Goal: Task Accomplishment & Management: Manage account settings

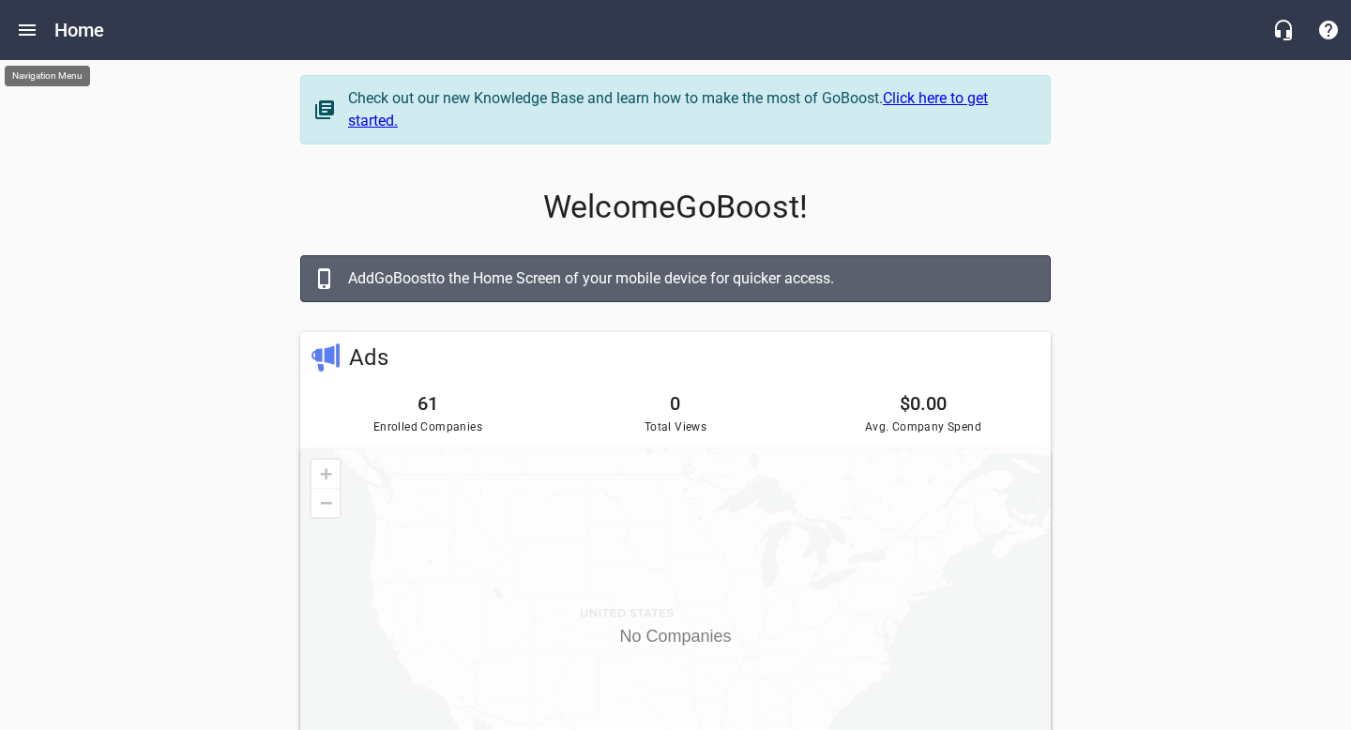
click at [32, 23] on icon "Open drawer" at bounding box center [27, 30] width 23 height 23
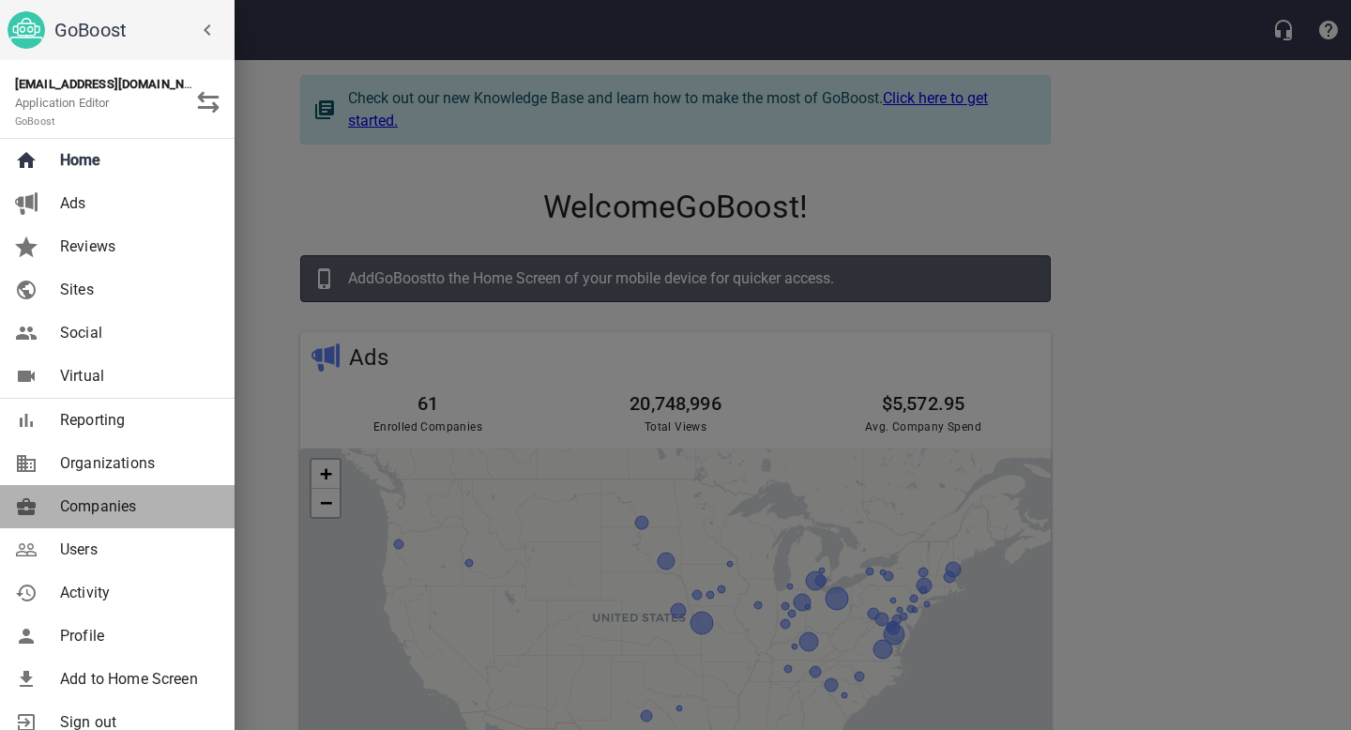
click at [105, 516] on span "Companies" at bounding box center [136, 506] width 152 height 23
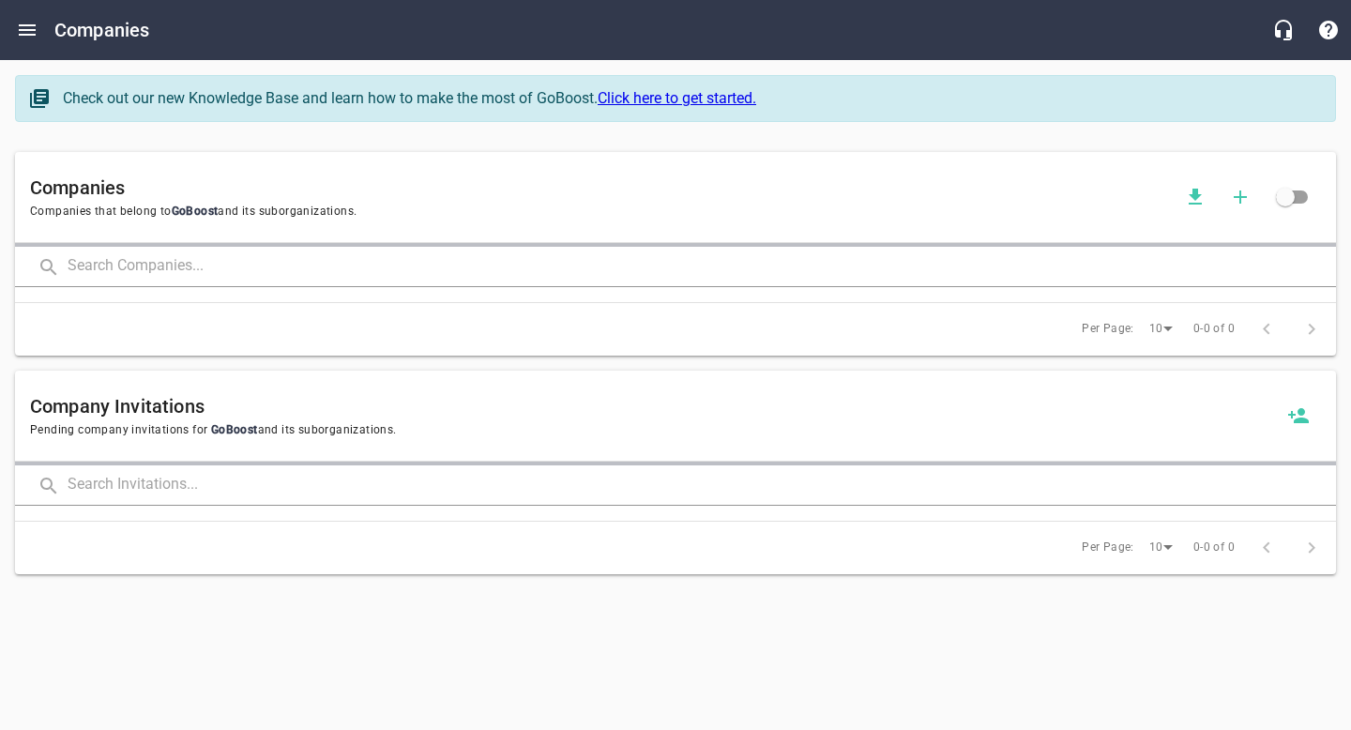
click at [159, 271] on input "text" at bounding box center [702, 267] width 1268 height 40
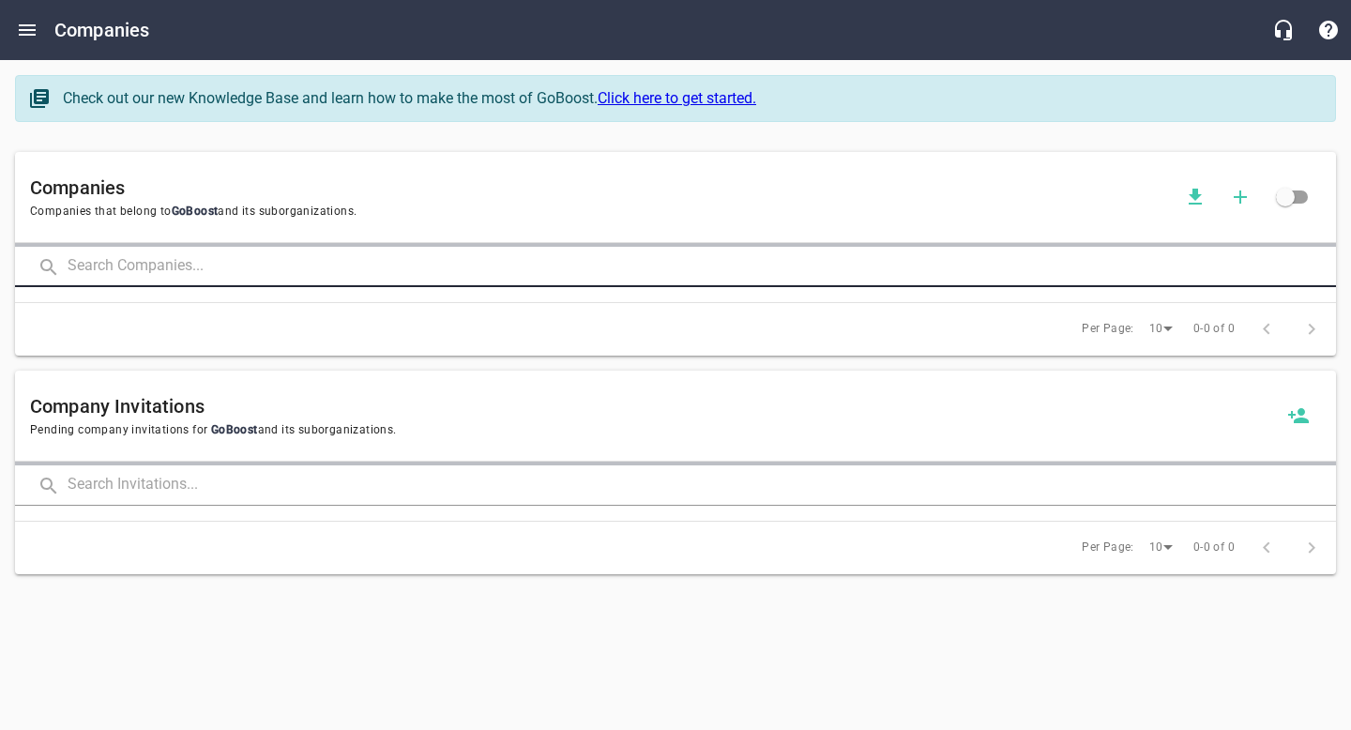
paste input "<meta name="google-site-verification" content="S8UBvu2iux-Vn1rSPlgFDwuftIkGH8d6…"
type input "<meta name="google-site-verification" content="S8UBvu2iux-Vn1rSPlgFDwuftIkGH8d6…"
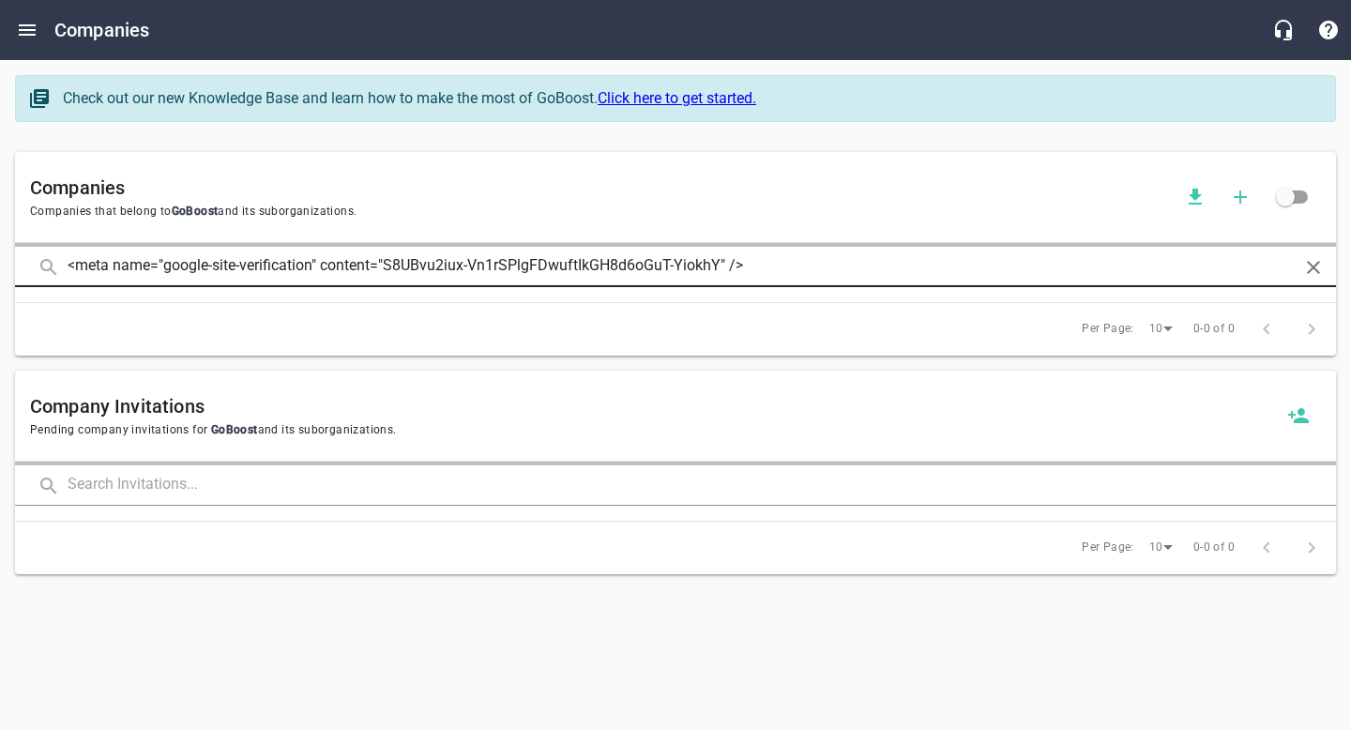
click at [159, 271] on input "<meta name="google-site-verification" content="S8UBvu2iux-Vn1rSPlgFDwuftIkGH8d6…" at bounding box center [676, 267] width 1216 height 40
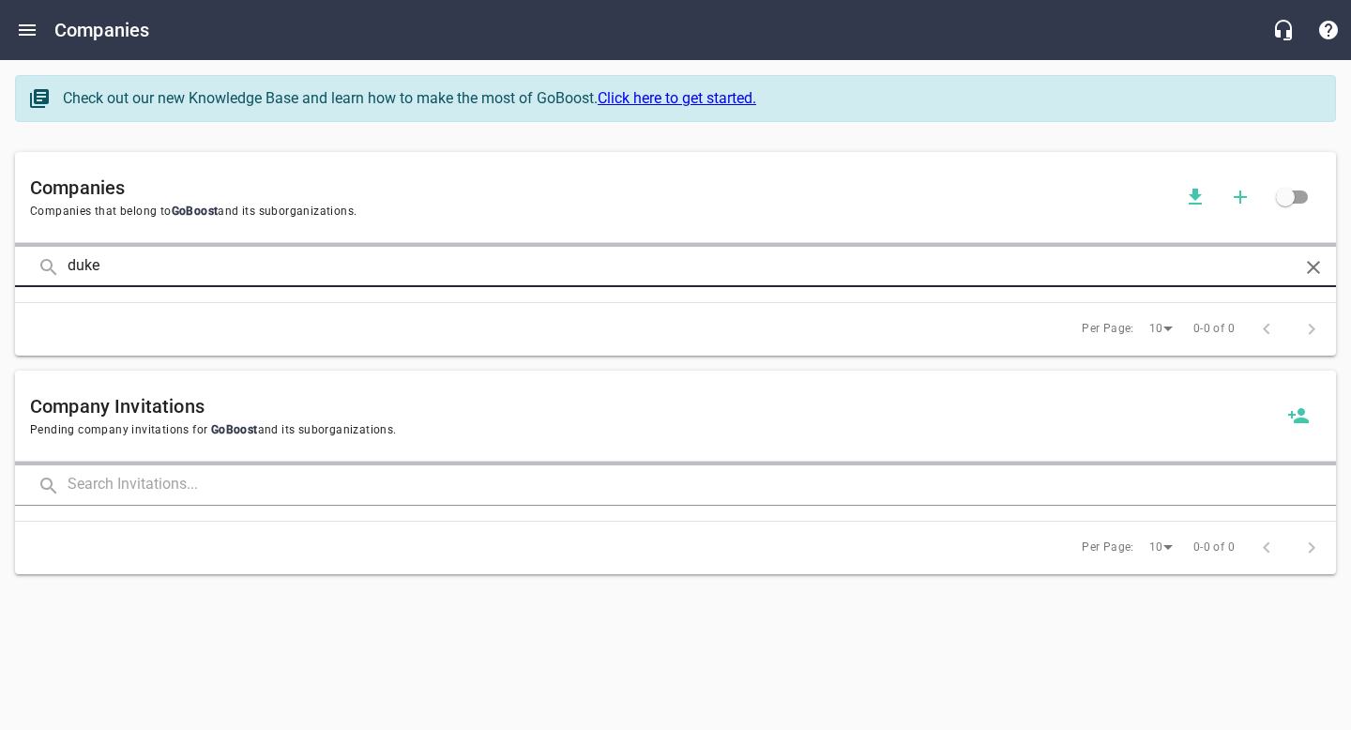
type input "duke"
click button at bounding box center [0, 0] width 0 height 0
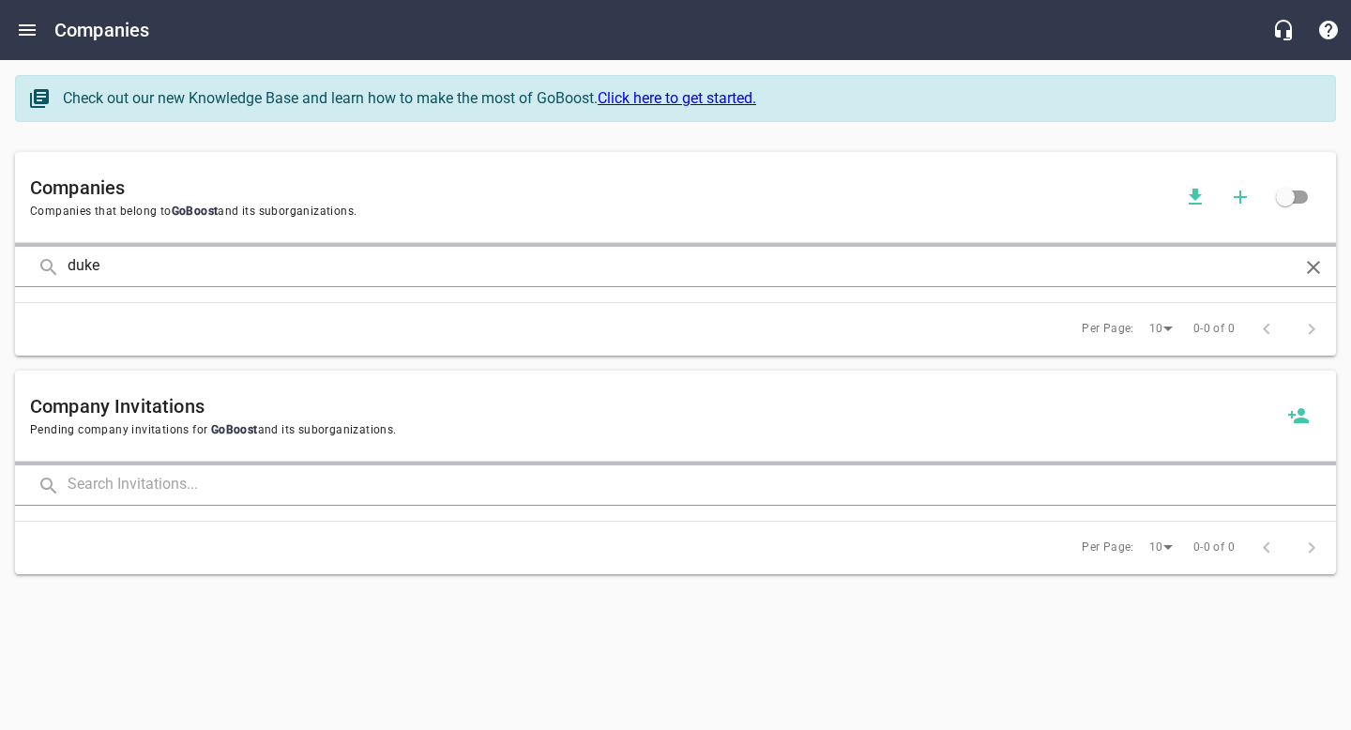
click at [123, 183] on h6 "Companies" at bounding box center [601, 188] width 1143 height 30
click at [144, 178] on h6 "Companies" at bounding box center [601, 188] width 1143 height 30
click at [1100, 621] on div at bounding box center [675, 616] width 1351 height 18
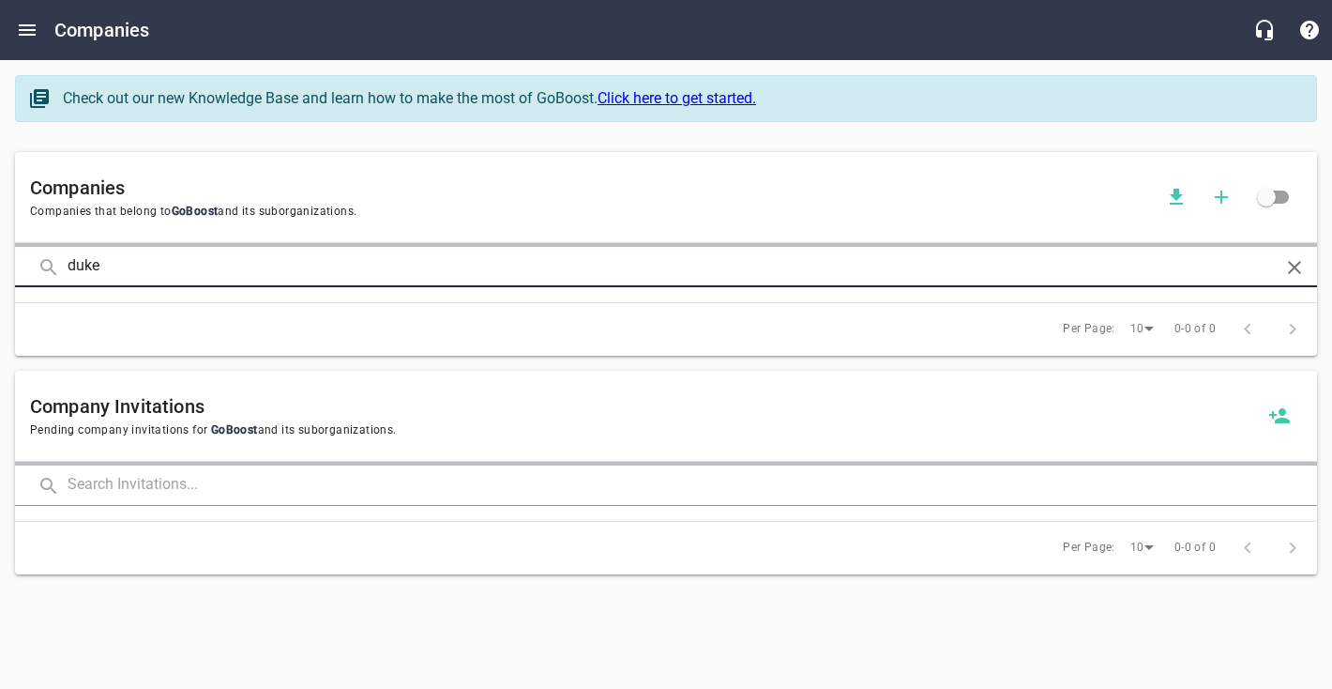
click at [295, 267] on input "duke" at bounding box center [666, 267] width 1197 height 40
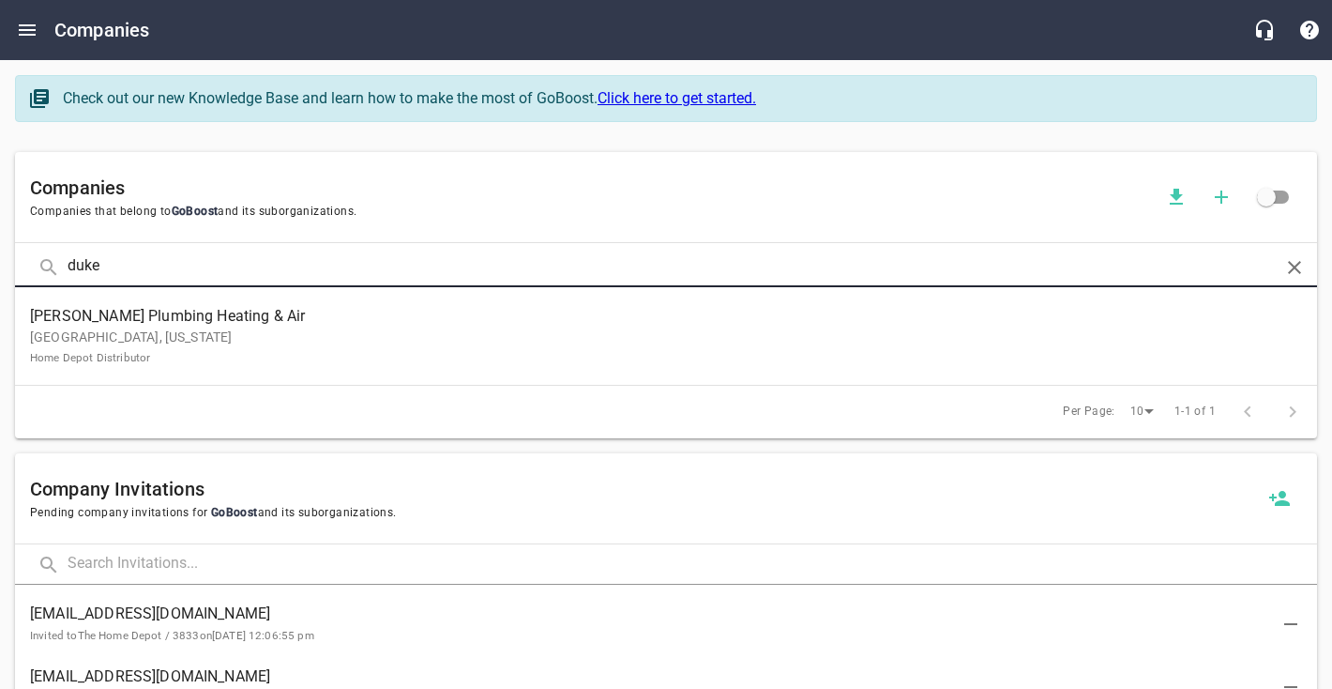
click at [204, 332] on p "[GEOGRAPHIC_DATA], [US_STATE] Home Depot Distributor" at bounding box center [651, 346] width 1242 height 39
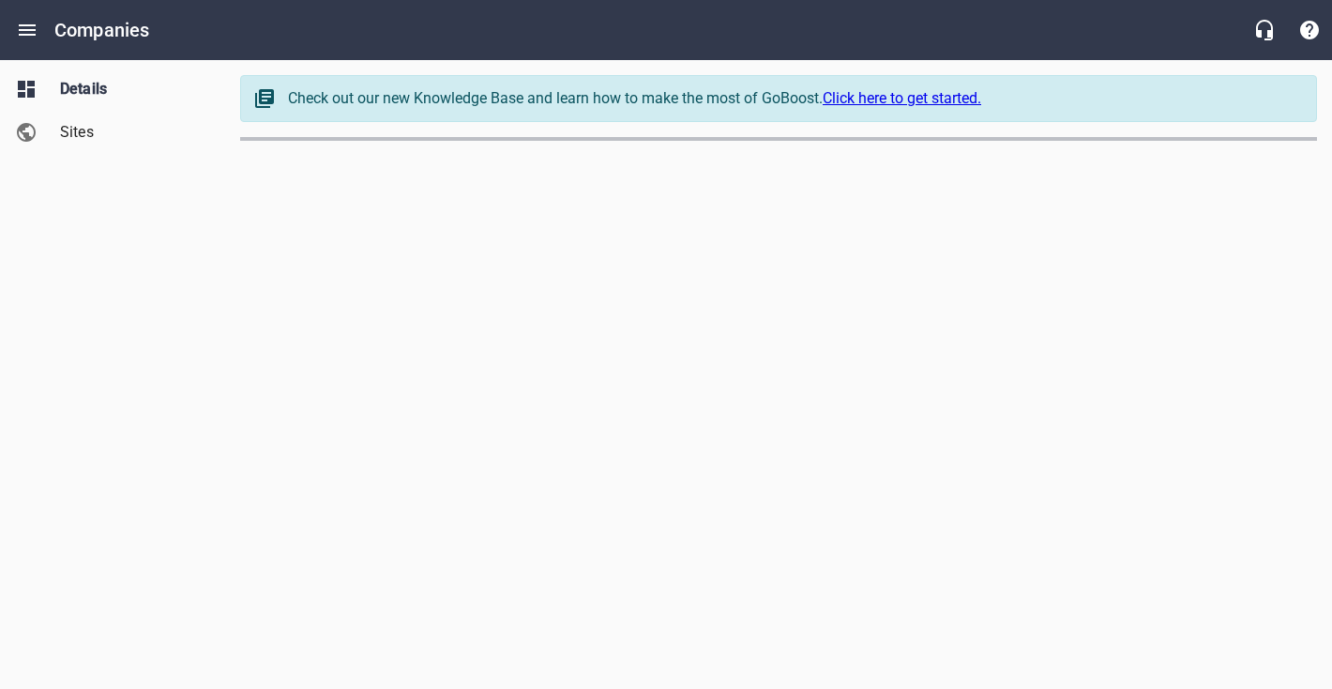
select select "[US_STATE]"
select select "62"
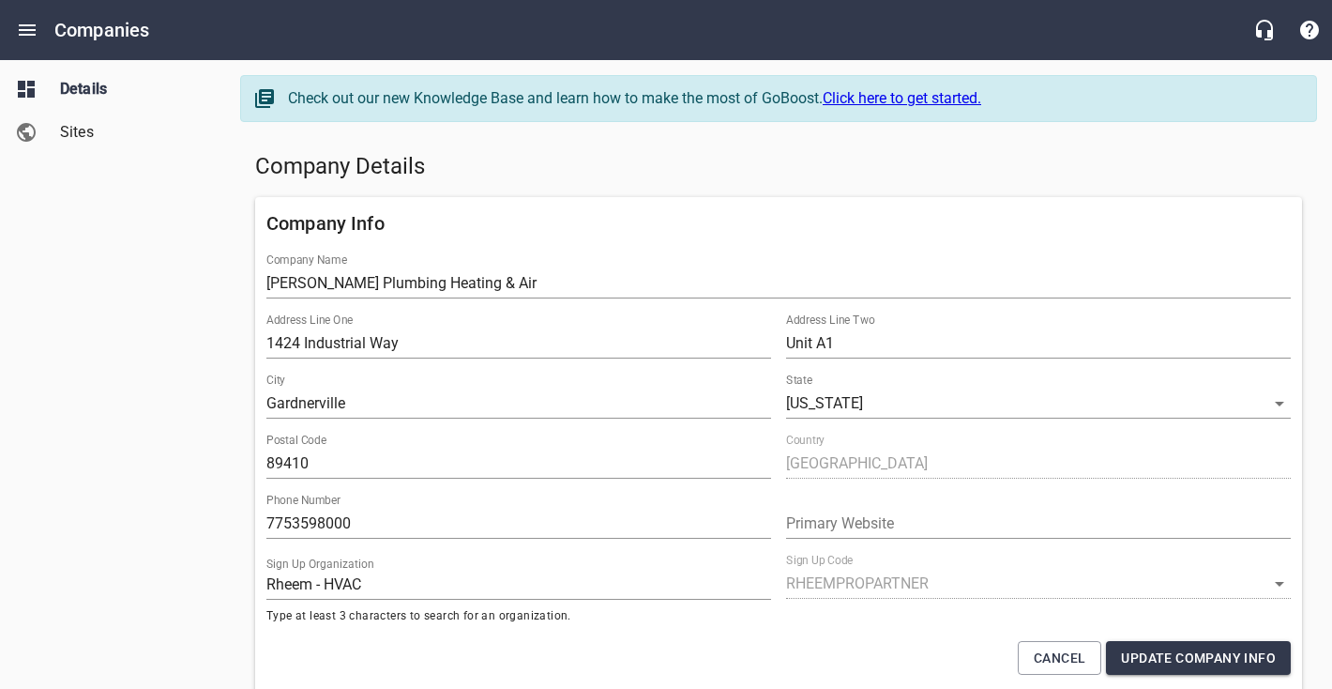
click at [48, 129] on link "Sites" at bounding box center [112, 132] width 225 height 43
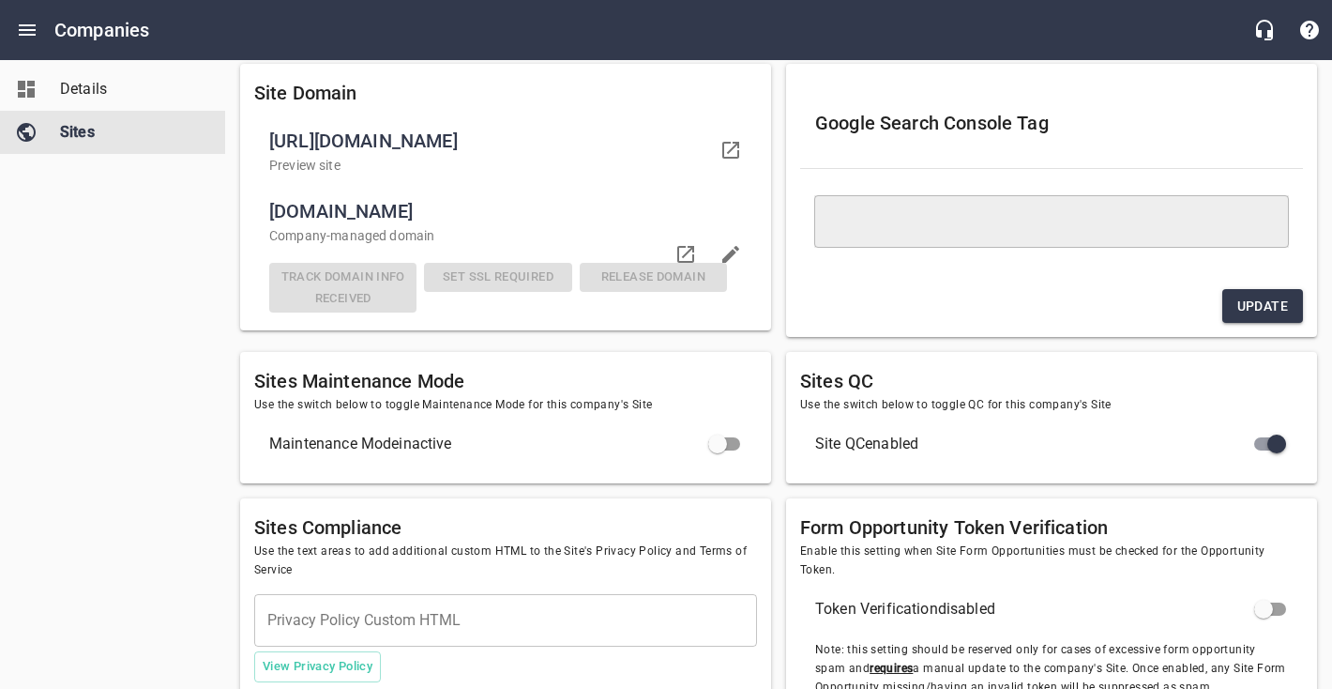
scroll to position [122, 0]
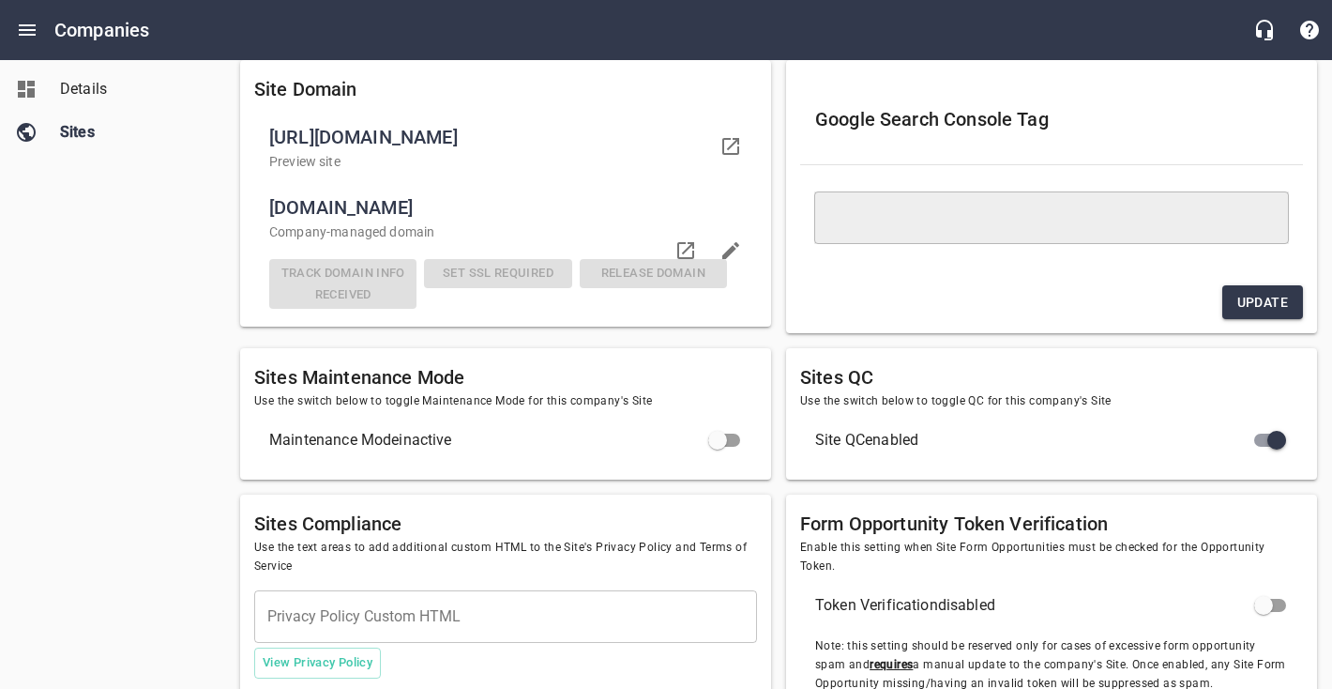
click at [882, 226] on textarea at bounding box center [1051, 217] width 448 height 18
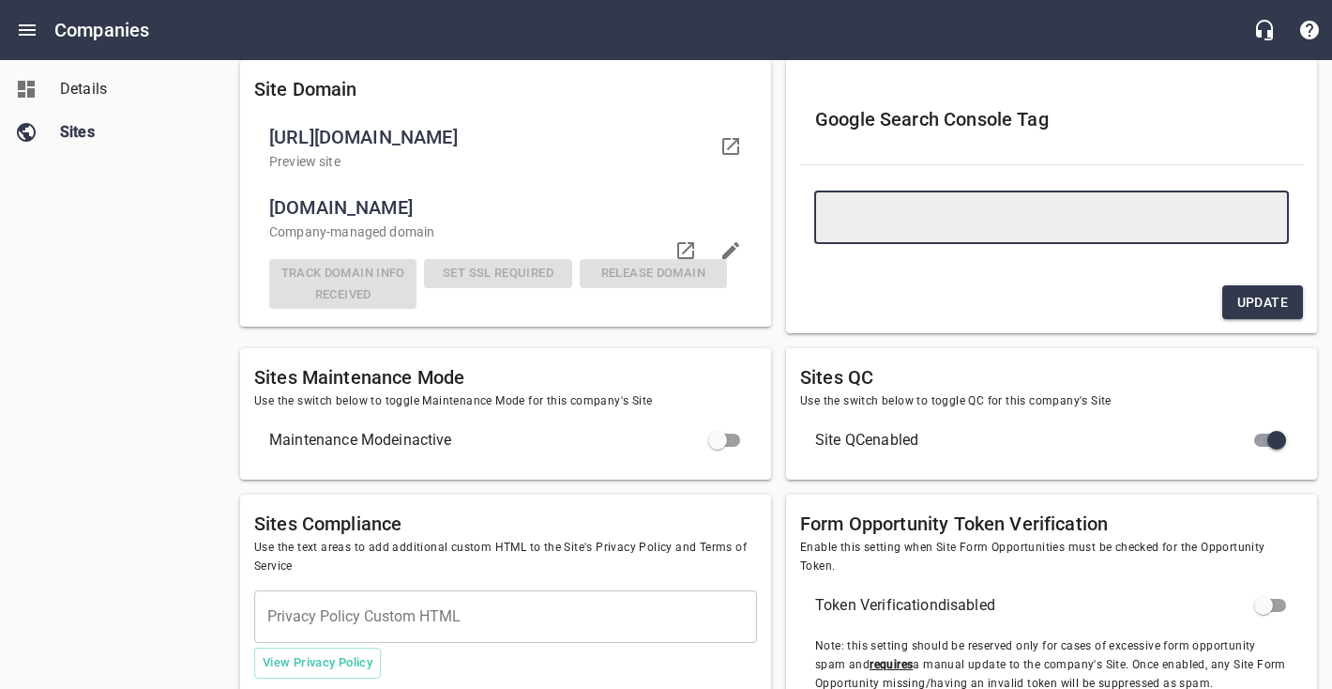
paste textarea "<meta name="google-site-verification" content="S8UBvu2iux-Vn1rSPlgFDwuftIkGH8d6…"
type textarea "<meta name="google-site-verification" content="S8UBvu2iux-Vn1rSPlgFDwuftIkGH8d6…"
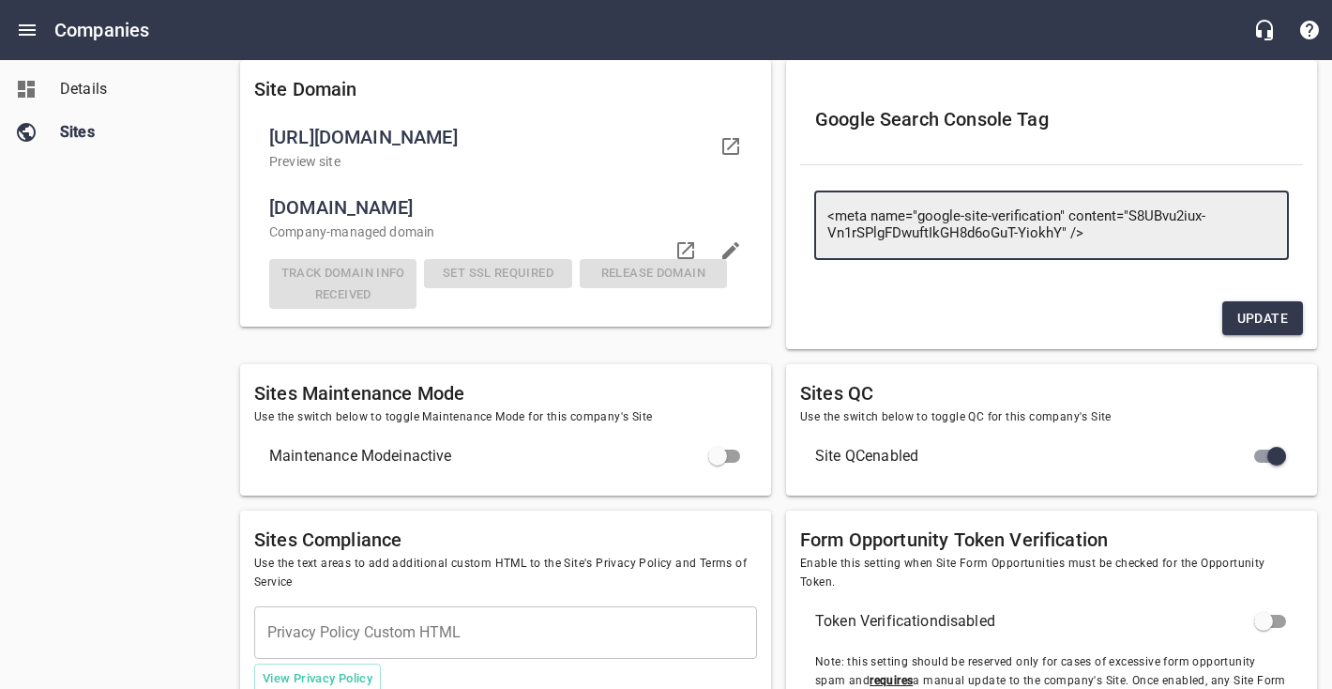
type textarea "<meta name="google-site-verification" content="S8UBvu2iux-Vn1rSPlgFDwuftIkGH8d6…"
click at [1271, 325] on span "Update" at bounding box center [1262, 318] width 51 height 23
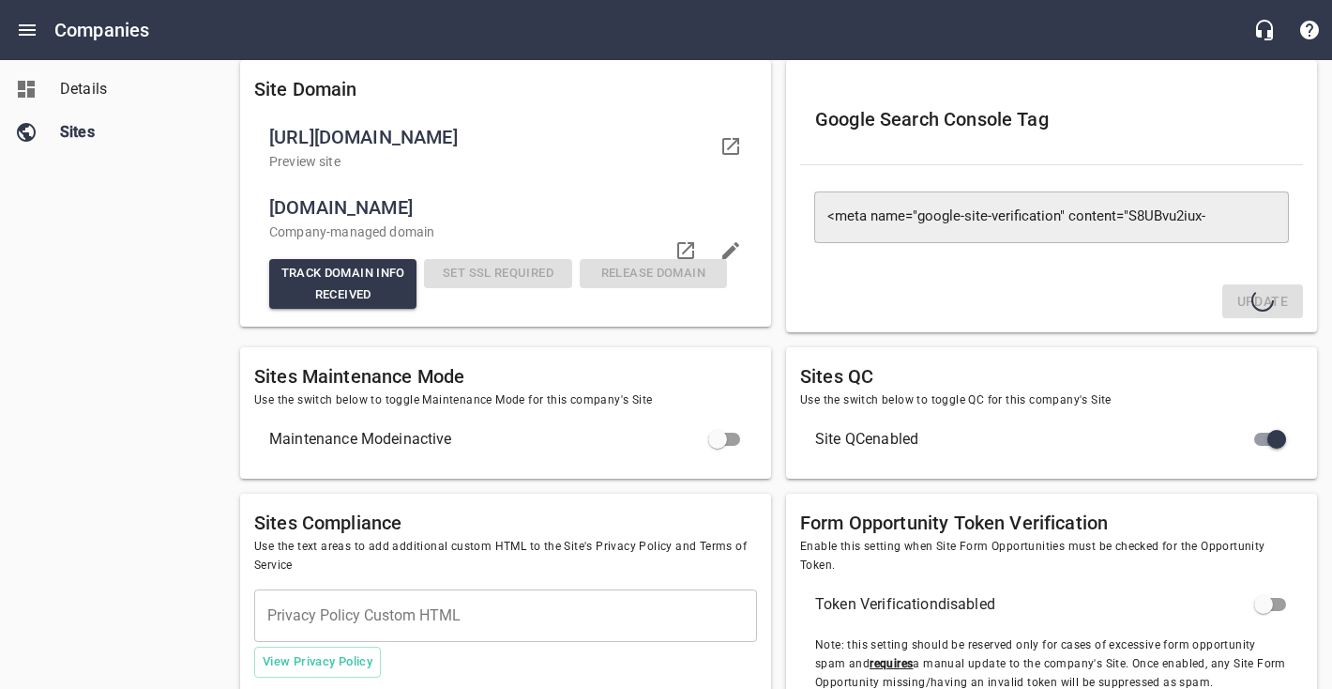
type textarea "<meta name="google-site-verification" content="S8UBvu2iux-Vn1rSPlgFDwuftIkGH8d6…"
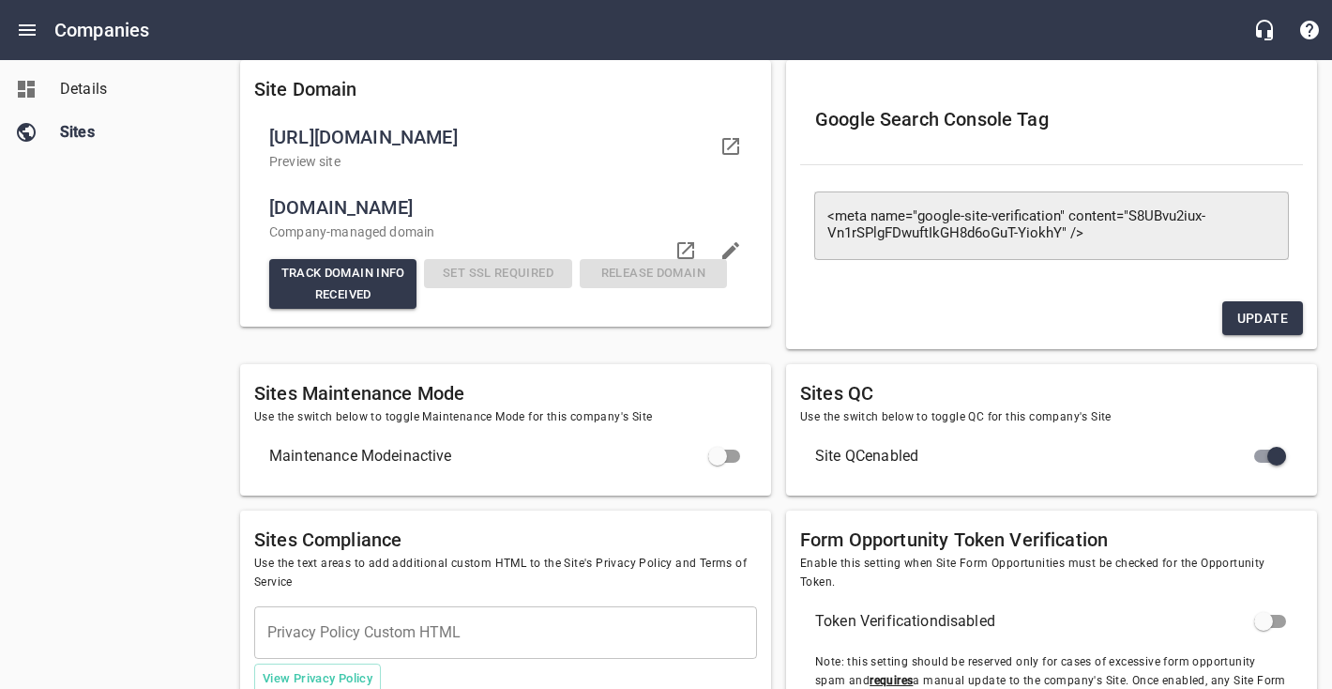
click at [1282, 320] on span "Update" at bounding box center [1262, 318] width 51 height 23
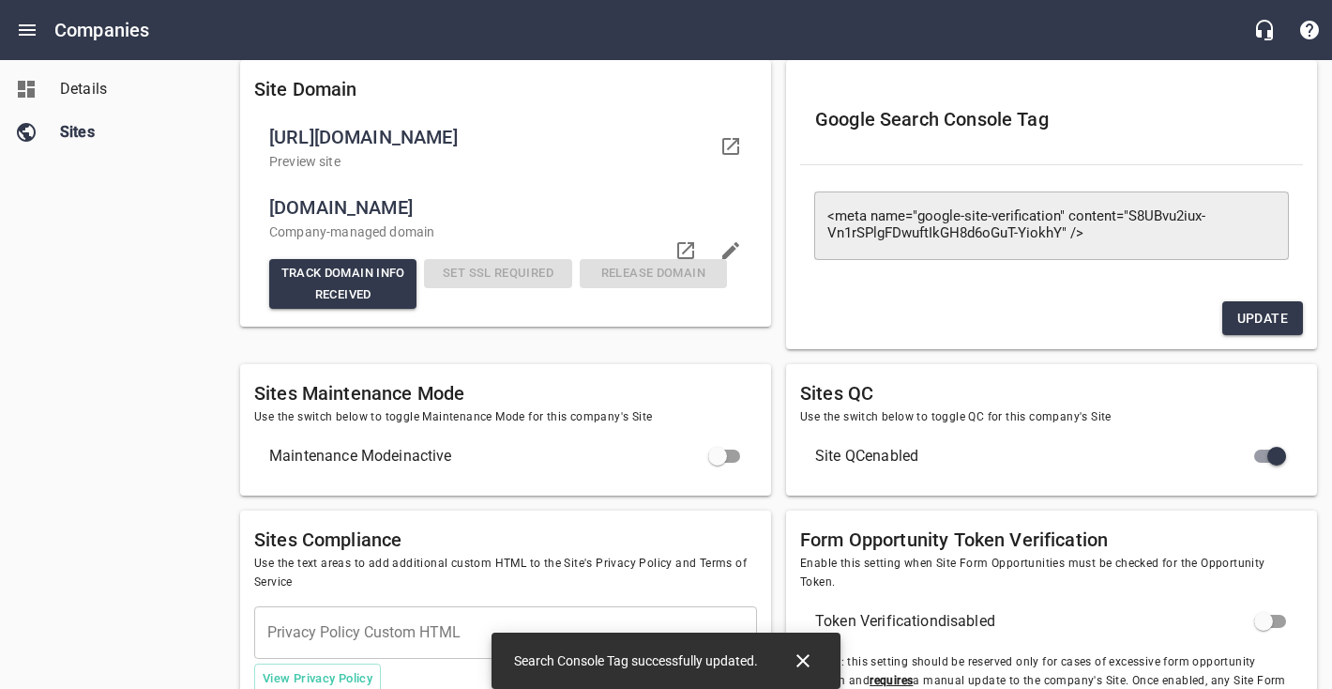
click at [1036, 300] on div "Update" at bounding box center [1052, 319] width 518 height 50
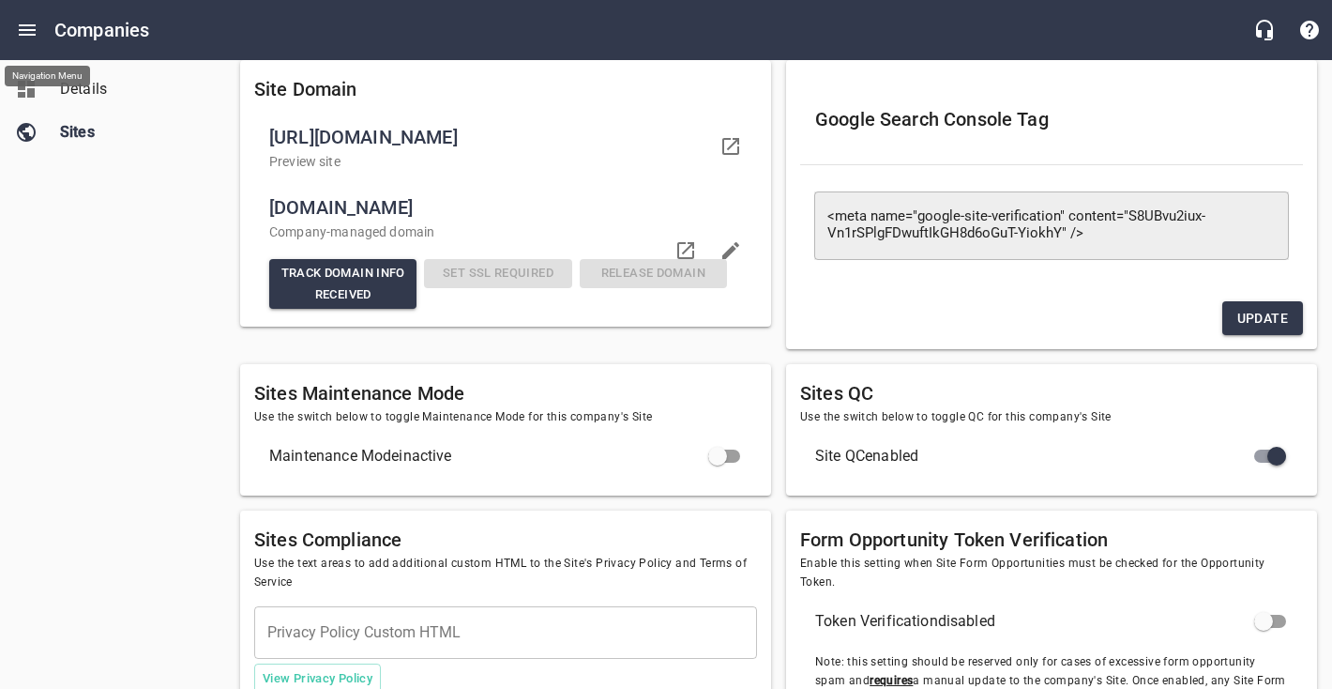
click at [31, 29] on icon "Open drawer" at bounding box center [27, 29] width 17 height 11
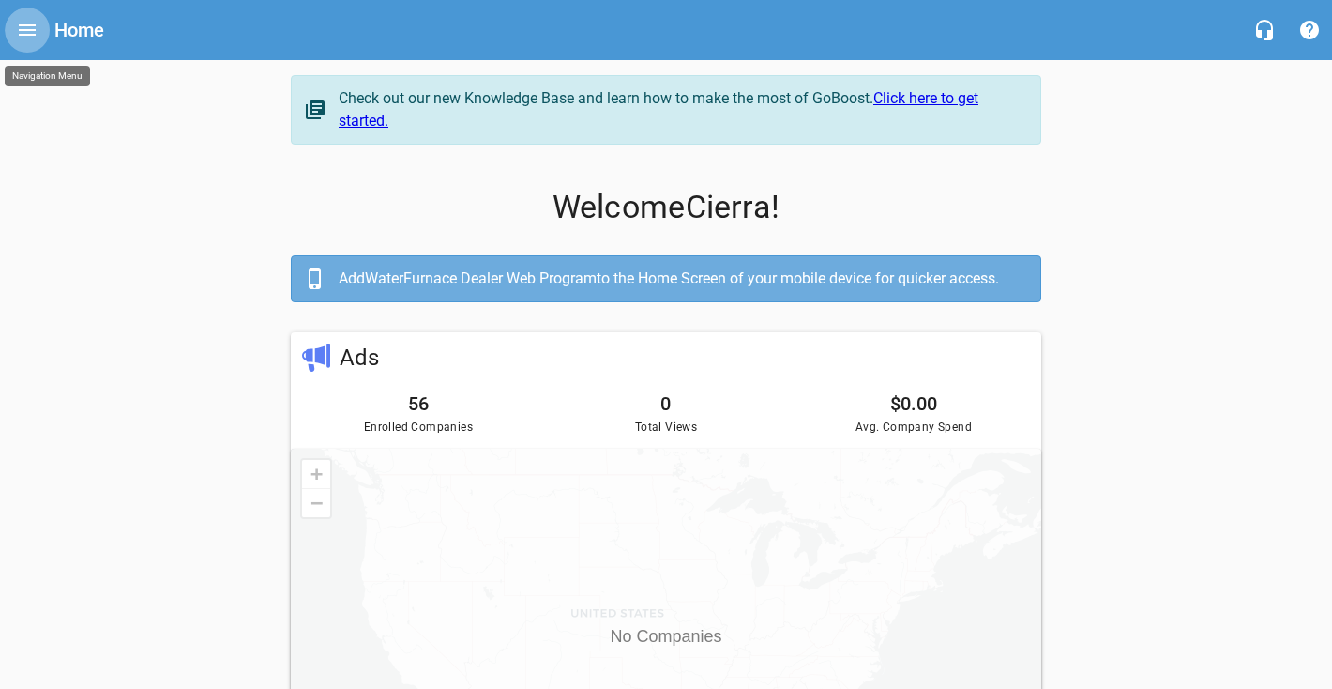
click at [37, 25] on icon "Open drawer" at bounding box center [27, 30] width 23 height 23
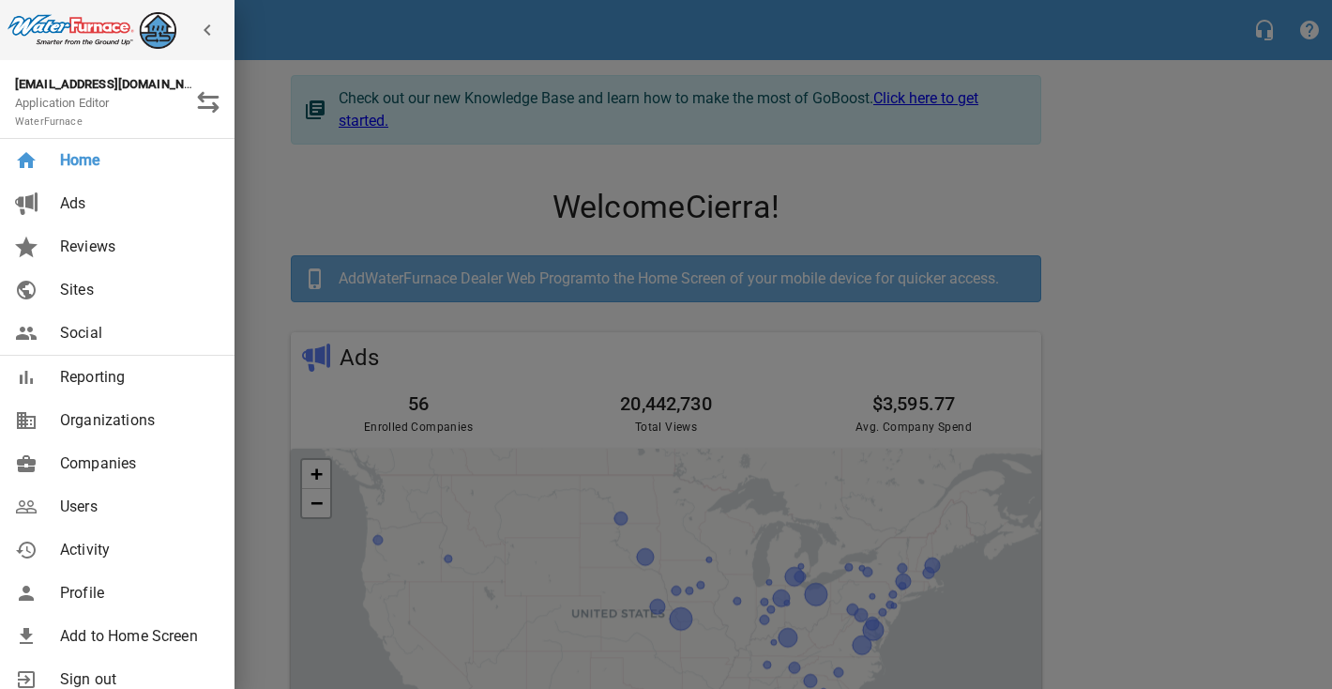
click at [97, 371] on span "Reporting" at bounding box center [136, 377] width 152 height 23
